Goal: Task Accomplishment & Management: Complete application form

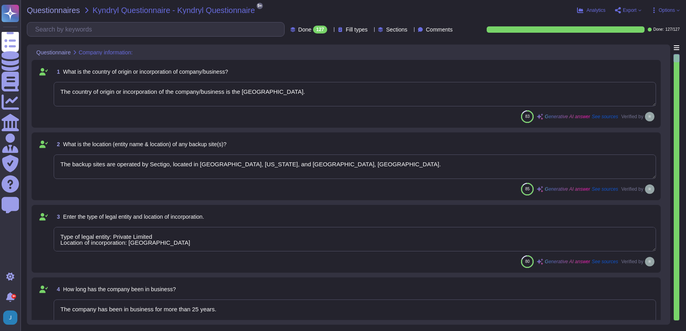
type textarea "The country of origin or incorporation of the company/business is the [GEOGRAPH…"
type textarea "The backup sites are operated by Sectigo, located in [GEOGRAPHIC_DATA], [US_STA…"
type textarea "Type of legal entity: Private Limited Location of incorporation: [GEOGRAPHIC_DA…"
type textarea "The company has been in business for more than 25 years."
type textarea "The assessment is conducted for the entire company, covering all functional are…"
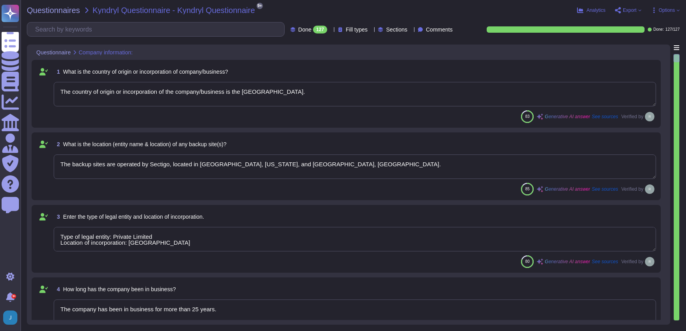
type textarea "The name of the product being provided is "Sectigo Certificate Manager.""
type textarea "Sectigo offers a range of digital identity solutions aimed at enhancing securit…"
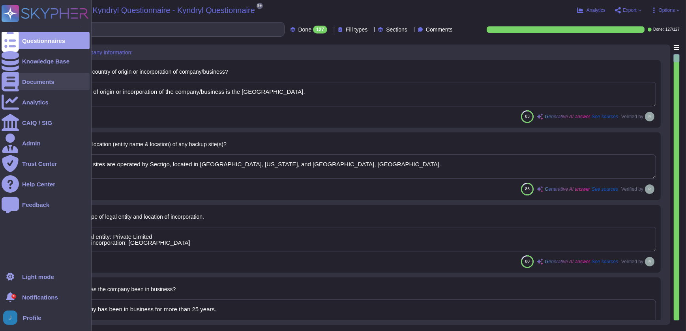
click at [35, 82] on div "Documents" at bounding box center [38, 82] width 32 height 6
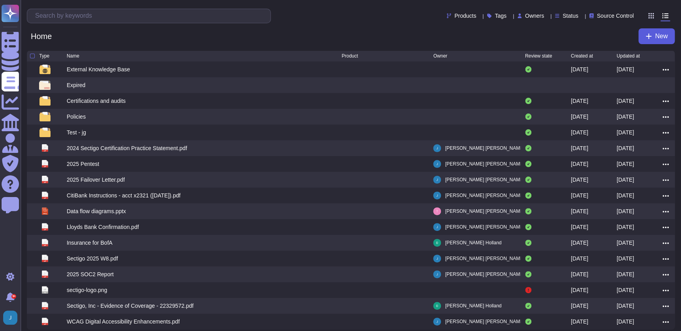
click at [648, 35] on icon at bounding box center [648, 36] width 6 height 6
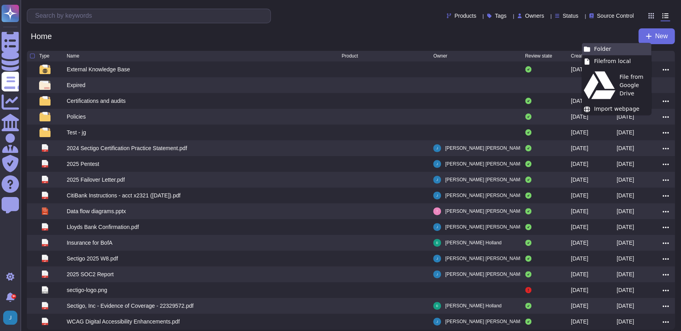
click at [607, 45] on div "Folder" at bounding box center [615, 49] width 69 height 12
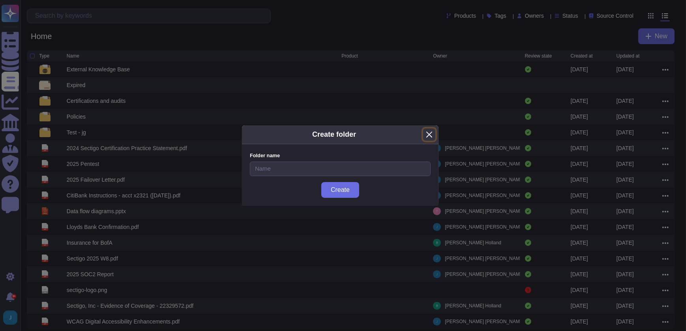
click at [427, 133] on button "Close" at bounding box center [429, 135] width 12 height 12
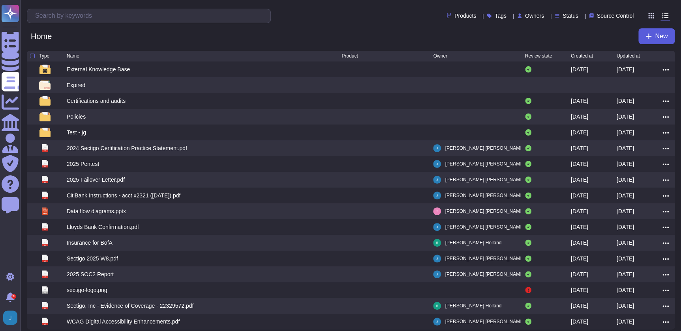
click at [654, 35] on span "New" at bounding box center [660, 36] width 13 height 6
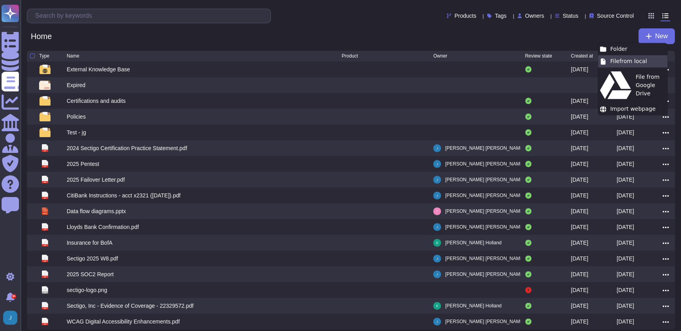
click at [639, 60] on div "File from local" at bounding box center [631, 61] width 69 height 12
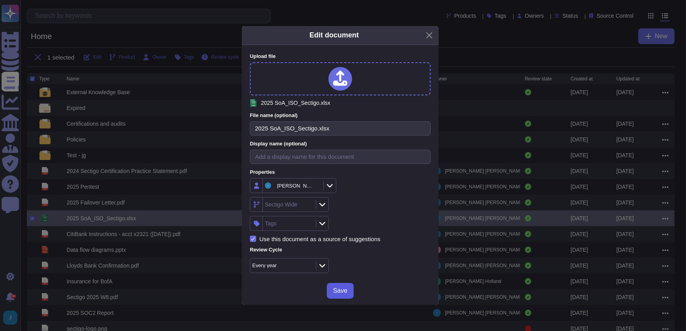
click at [336, 288] on span "Save" at bounding box center [340, 291] width 14 height 6
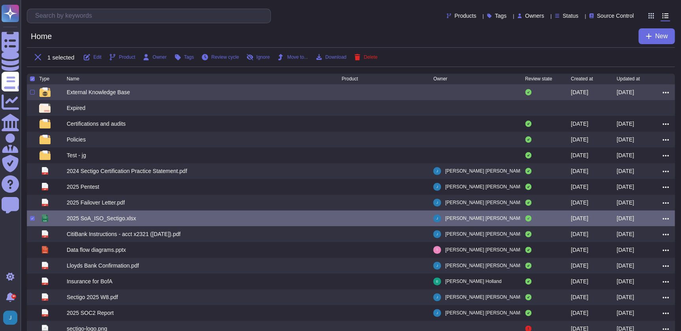
click at [103, 93] on div "External Knowledge Base" at bounding box center [98, 92] width 63 height 8
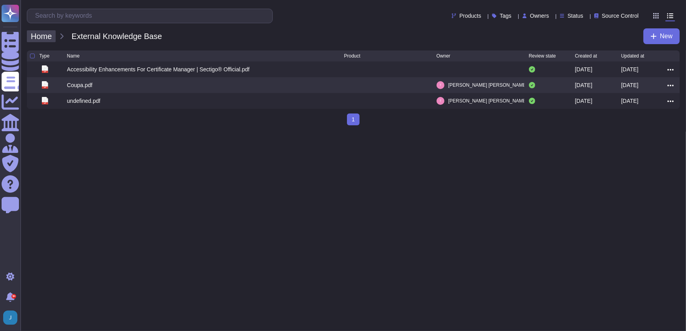
click at [44, 34] on span "Home" at bounding box center [41, 36] width 29 height 12
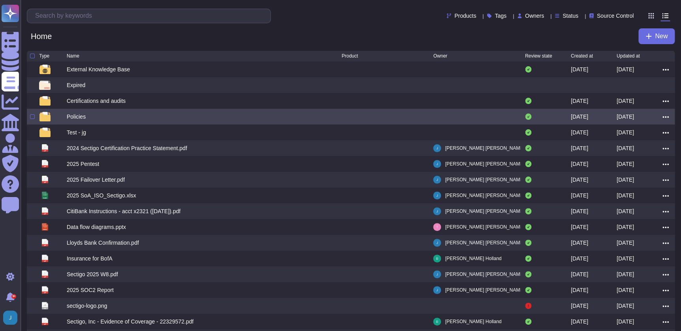
click at [73, 116] on div "Policies" at bounding box center [76, 117] width 19 height 8
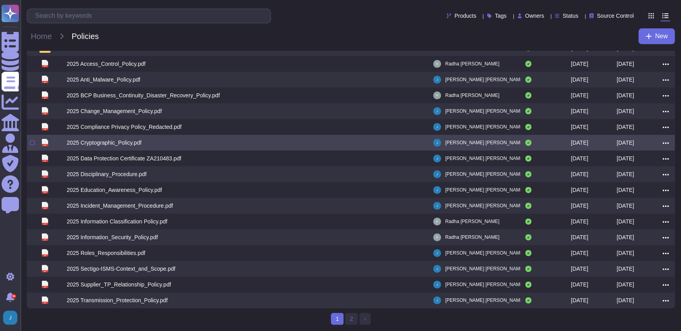
scroll to position [70, 0]
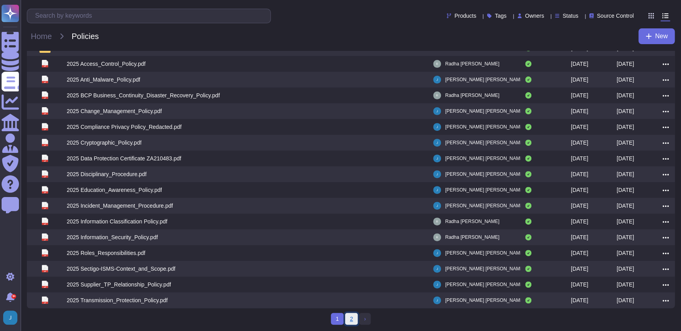
click at [351, 320] on link "2" at bounding box center [351, 319] width 13 height 12
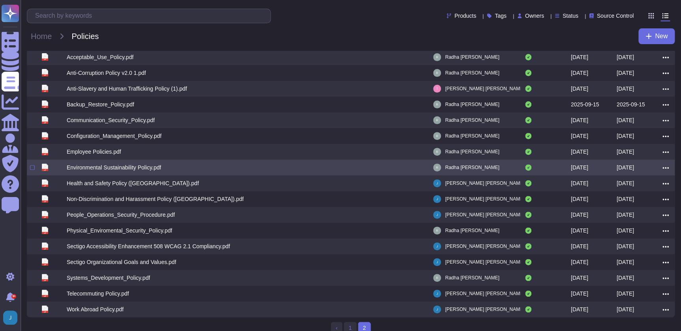
scroll to position [70, 0]
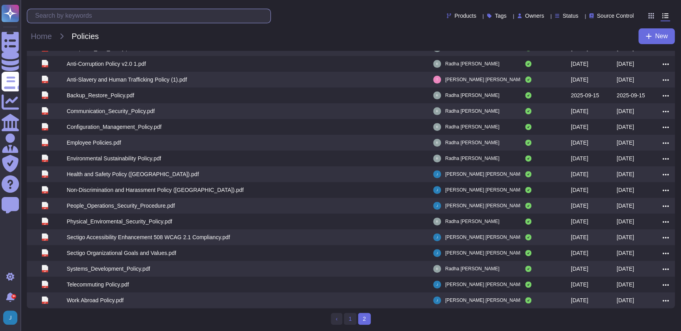
click at [122, 18] on input "text" at bounding box center [150, 16] width 239 height 14
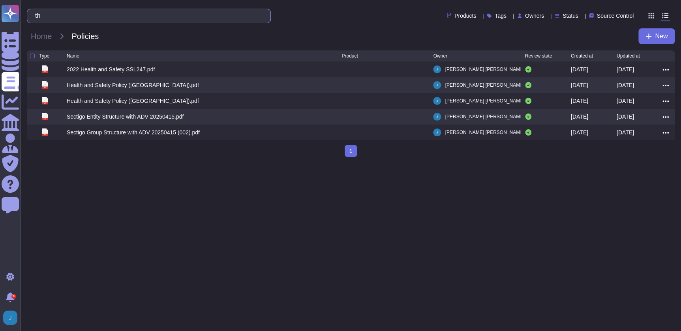
type input "t"
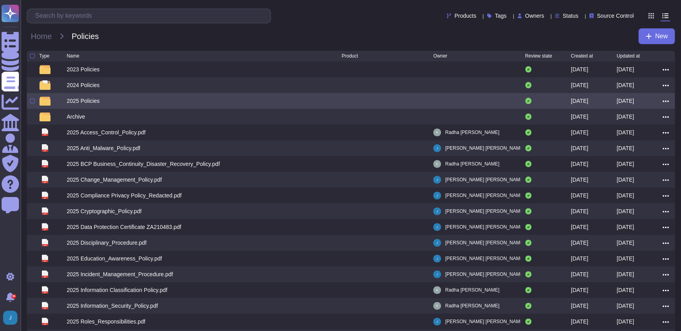
click at [85, 101] on div "2025 Policies" at bounding box center [83, 101] width 33 height 8
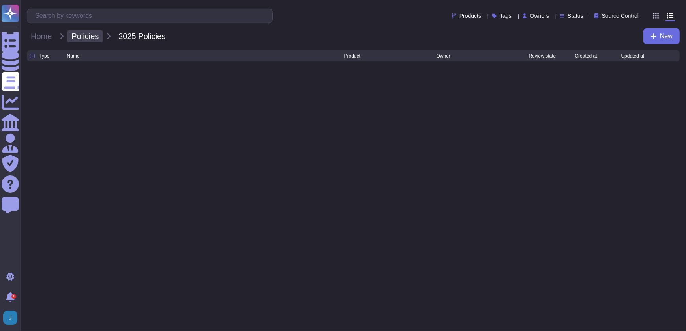
click at [88, 38] on span "Policies" at bounding box center [84, 36] width 35 height 12
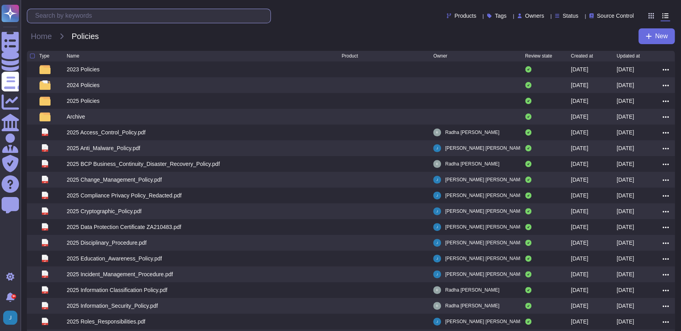
click at [88, 17] on input "text" at bounding box center [150, 16] width 239 height 14
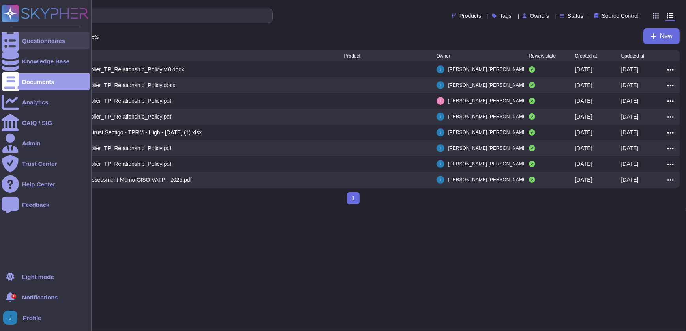
type input "tp"
click at [38, 41] on div "Questionnaires" at bounding box center [43, 41] width 43 height 6
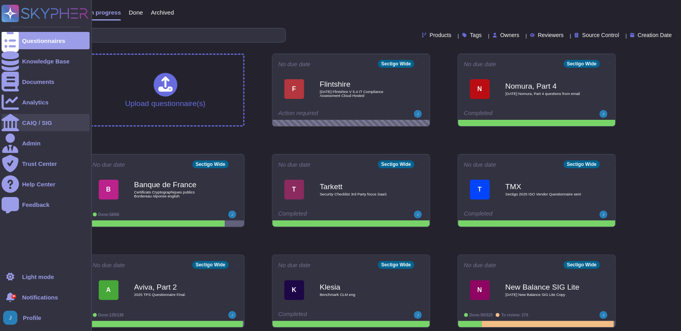
click at [39, 122] on div "CAIQ / SIG" at bounding box center [37, 123] width 30 height 6
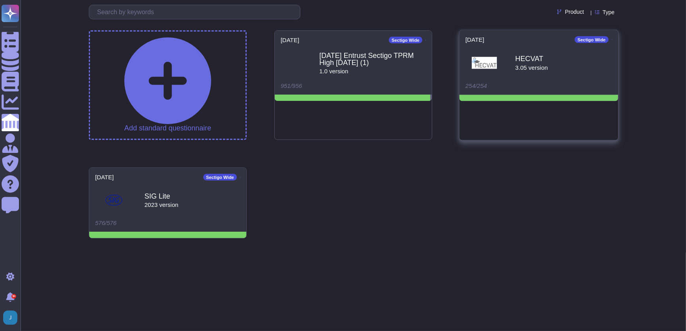
click at [534, 60] on div "HECVAT" at bounding box center [531, 58] width 33 height 7
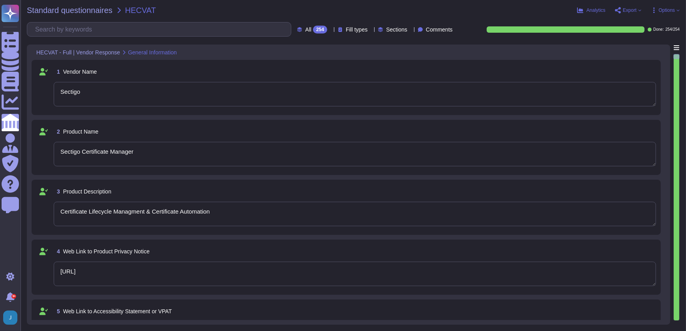
type textarea "Sectigo"
type textarea "Sectigo Certificate Manager"
type textarea "Certificate Lifecycle Managment & Certificate Automation"
type textarea "[URL]"
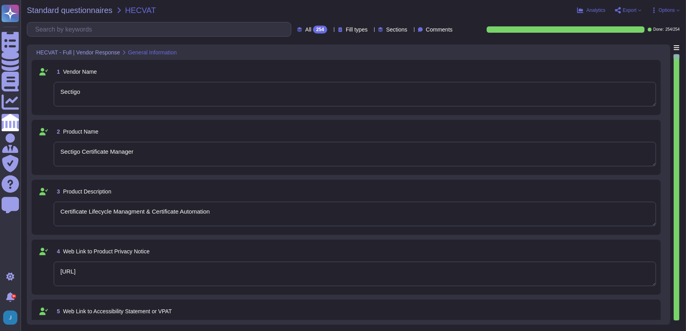
type textarea "[PERSON_NAME]"
type textarea "Enterprise Regional Sales Manager, Strategic Accounts"
type textarea "[PERSON_NAME][EMAIL_ADDRESS][PERSON_NAME][DOMAIN_NAME]"
click at [95, 9] on span "Standard questionnaires" at bounding box center [70, 10] width 86 height 8
